Goal: Transaction & Acquisition: Purchase product/service

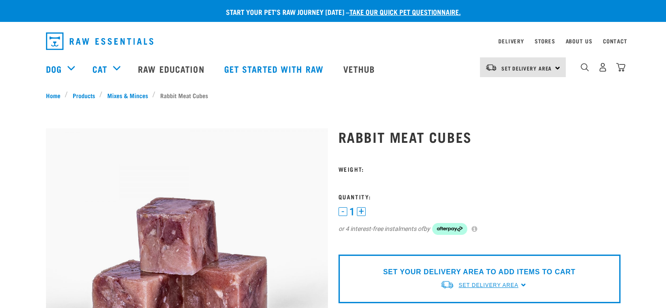
click at [514, 283] on span "Set Delivery Area" at bounding box center [489, 285] width 60 height 6
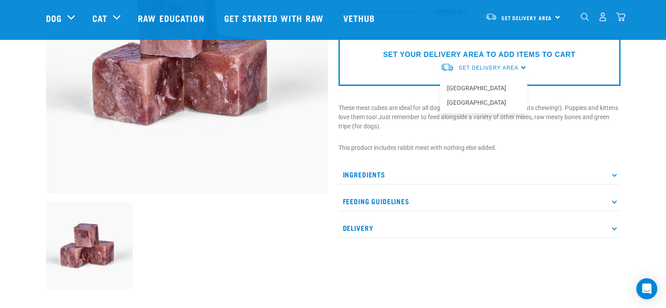
scroll to position [154, 0]
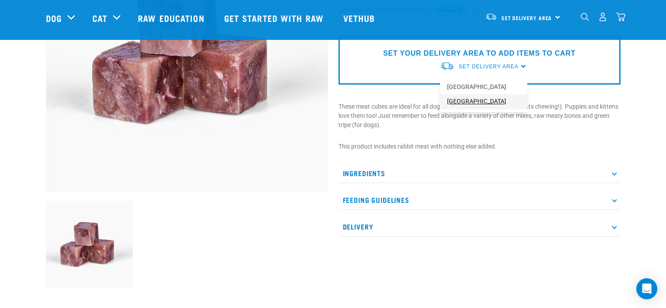
click at [457, 103] on link "[GEOGRAPHIC_DATA]" at bounding box center [483, 101] width 87 height 14
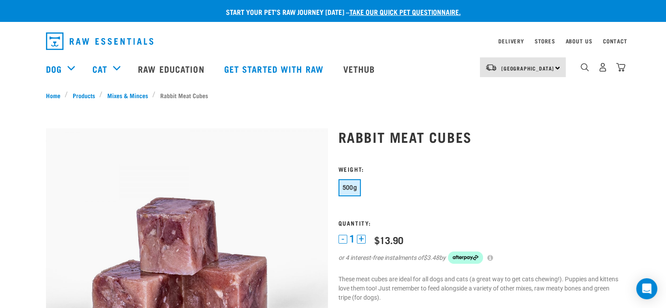
click at [558, 67] on div "South Island North Island South Island" at bounding box center [523, 67] width 86 height 20
click at [538, 93] on link "[GEOGRAPHIC_DATA]" at bounding box center [522, 91] width 84 height 19
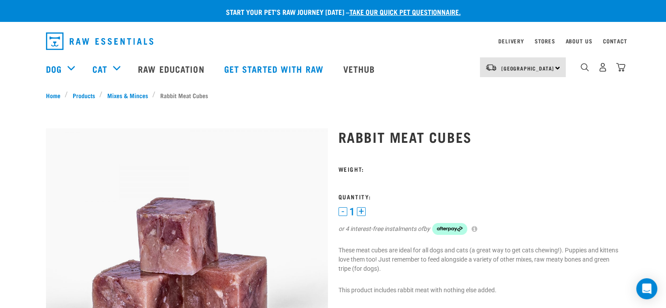
click at [556, 67] on div "[GEOGRAPHIC_DATA] [GEOGRAPHIC_DATA]" at bounding box center [523, 67] width 86 height 20
click at [520, 112] on link "[GEOGRAPHIC_DATA]" at bounding box center [522, 111] width 84 height 19
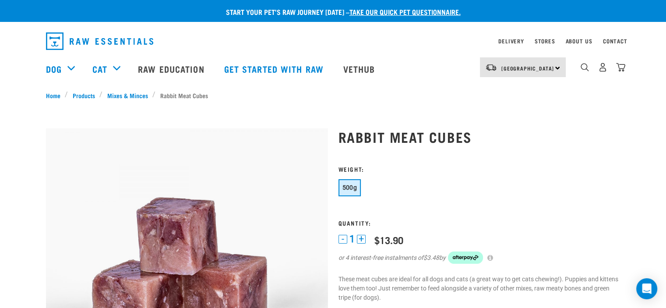
click at [361, 237] on button "+" at bounding box center [361, 239] width 9 height 9
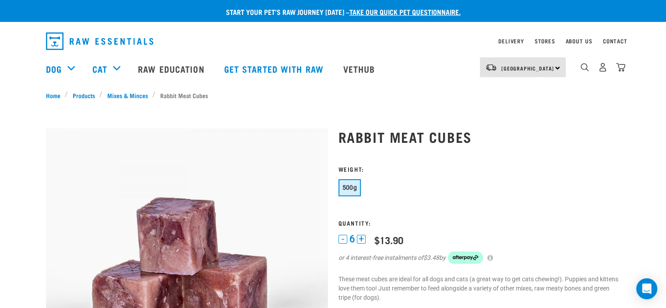
click at [361, 237] on button "+" at bounding box center [361, 239] width 9 height 9
click at [602, 69] on img "dropdown navigation" at bounding box center [603, 67] width 9 height 9
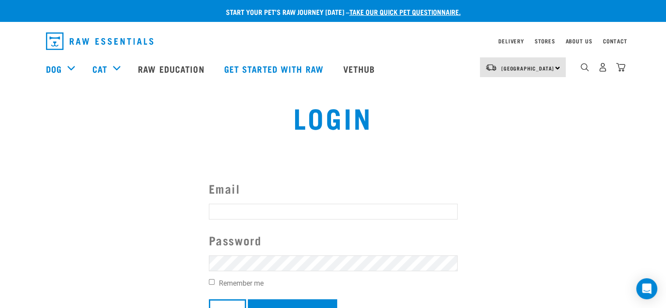
click at [329, 213] on input "Email" at bounding box center [333, 212] width 249 height 16
type input "vickidahlberg@hotmail.com"
click at [209, 299] on input "Login" at bounding box center [227, 309] width 37 height 21
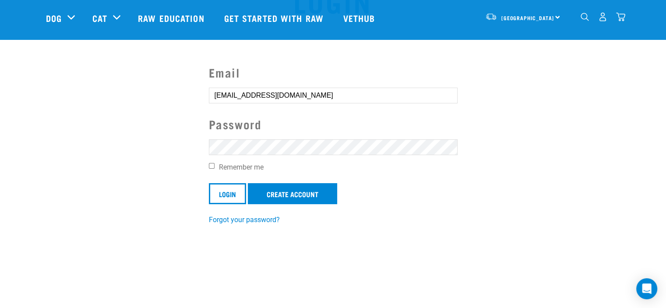
scroll to position [64, 0]
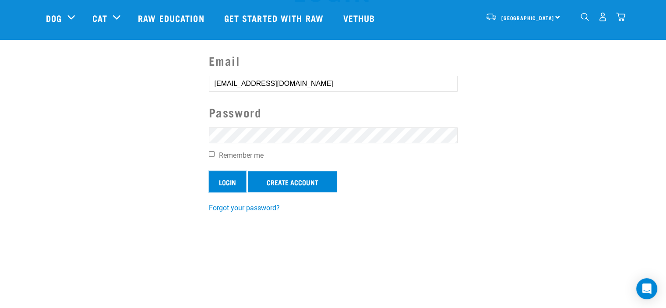
click at [227, 181] on input "Login" at bounding box center [227, 181] width 37 height 21
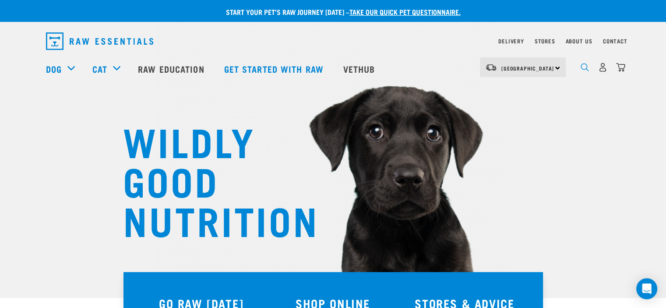
click at [588, 69] on img "dropdown navigation" at bounding box center [585, 67] width 8 height 8
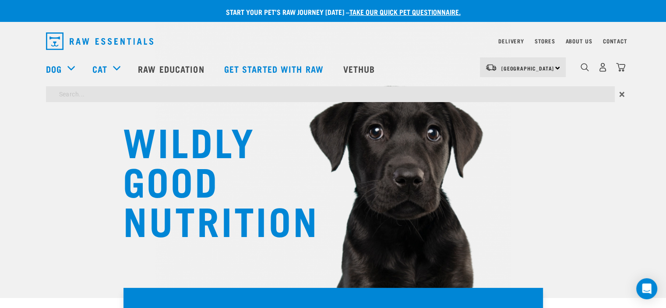
click at [432, 95] on input "search" at bounding box center [330, 94] width 569 height 16
type input "rabbit meat cubes"
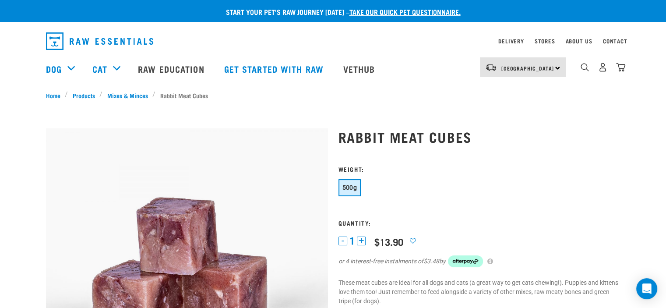
click at [557, 68] on div "South Island North Island South Island" at bounding box center [523, 67] width 86 height 20
click at [514, 112] on link "[GEOGRAPHIC_DATA]" at bounding box center [522, 111] width 84 height 19
click at [622, 70] on img "dropdown navigation" at bounding box center [620, 67] width 9 height 9
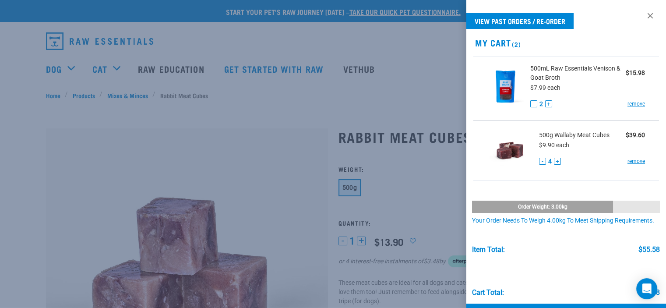
click at [542, 158] on button "-" at bounding box center [542, 161] width 7 height 7
click at [644, 17] on link at bounding box center [651, 16] width 14 height 14
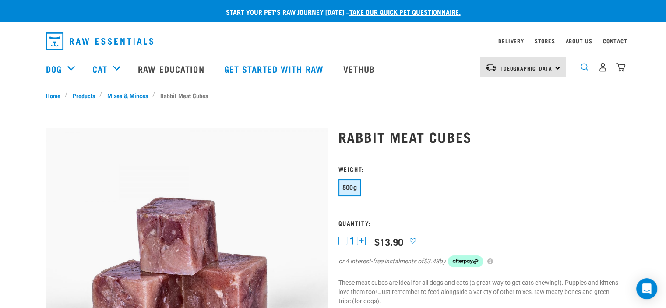
click at [583, 67] on img "dropdown navigation" at bounding box center [585, 67] width 8 height 8
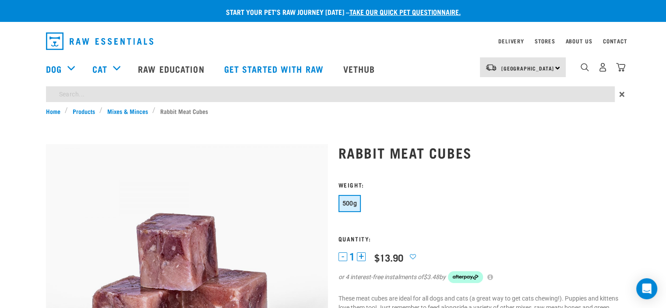
click at [259, 92] on input "search" at bounding box center [330, 94] width 569 height 16
type input "rabbit mince"
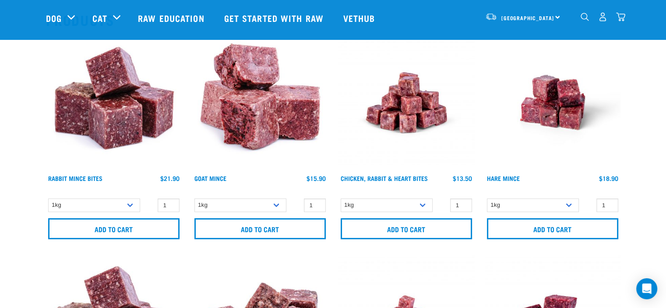
scroll to position [119, 0]
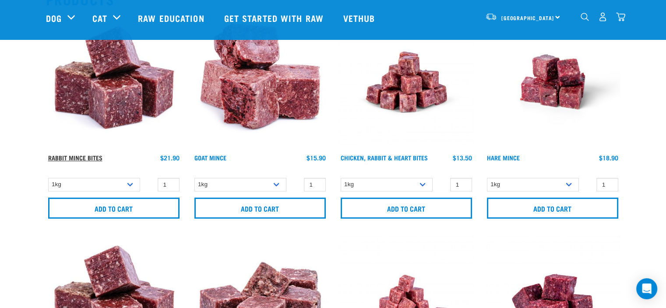
click at [95, 157] on link "Rabbit Mince Bites" at bounding box center [75, 157] width 54 height 3
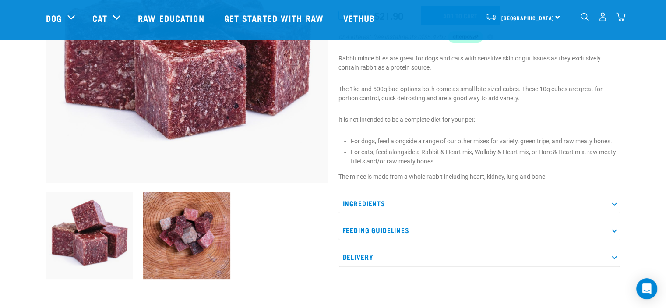
scroll to position [167, 0]
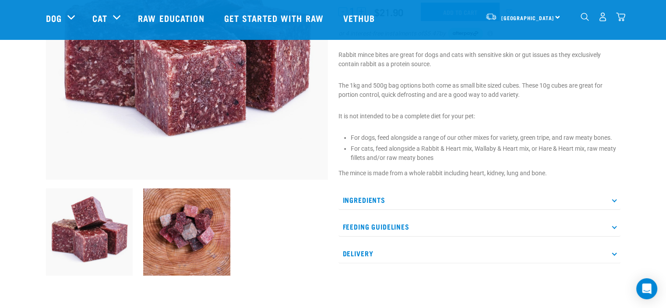
click at [613, 199] on p "Ingredients" at bounding box center [480, 200] width 282 height 20
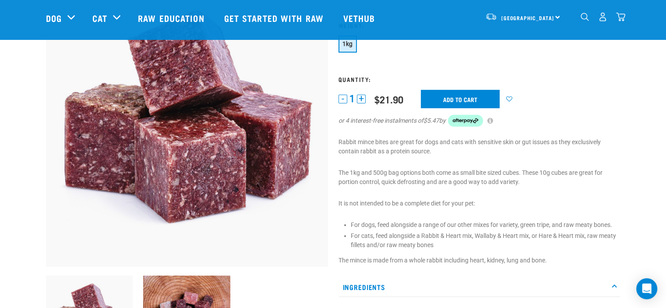
scroll to position [74, 0]
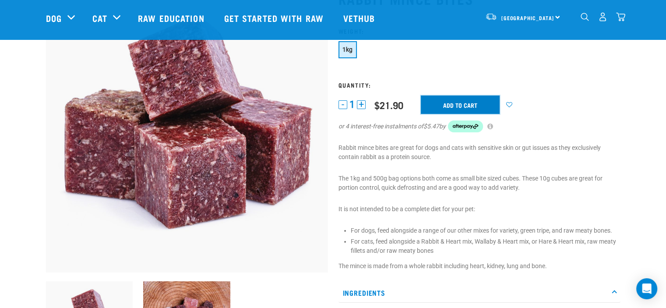
click at [460, 101] on input "Add to cart" at bounding box center [460, 105] width 79 height 18
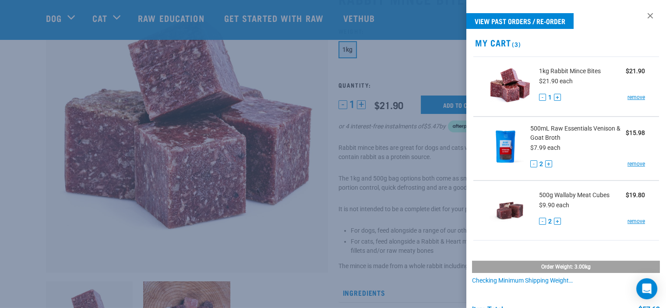
click at [424, 68] on div at bounding box center [333, 154] width 666 height 308
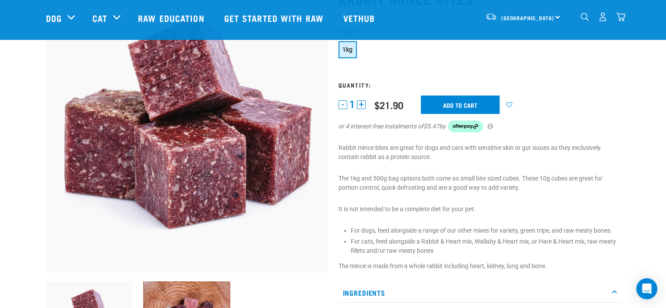
click at [585, 19] on img "dropdown navigation" at bounding box center [585, 17] width 8 height 8
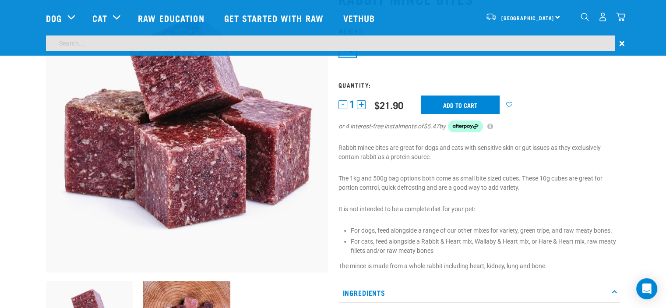
scroll to position [344, 0]
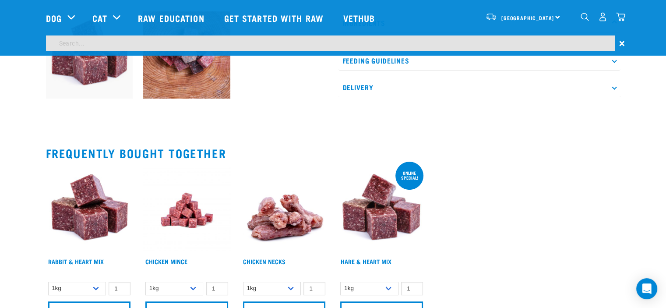
click at [141, 42] on input "search" at bounding box center [330, 43] width 569 height 16
click at [251, 45] on input "search" at bounding box center [330, 43] width 569 height 16
type input "rabbit meat cubes"
